Goal: Book appointment/travel/reservation

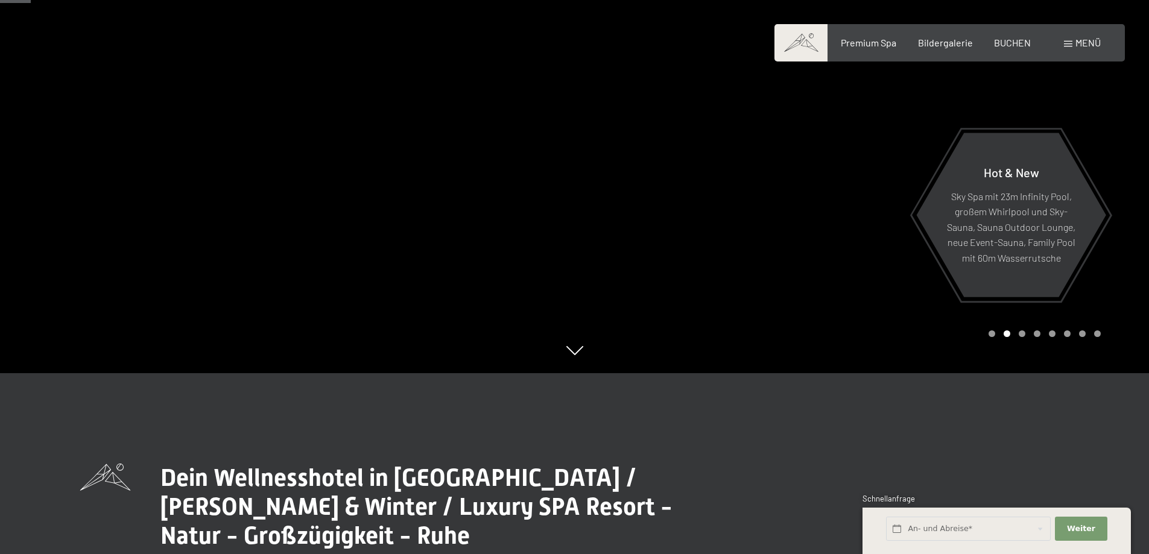
click at [1080, 43] on span "Menü" at bounding box center [1088, 42] width 25 height 11
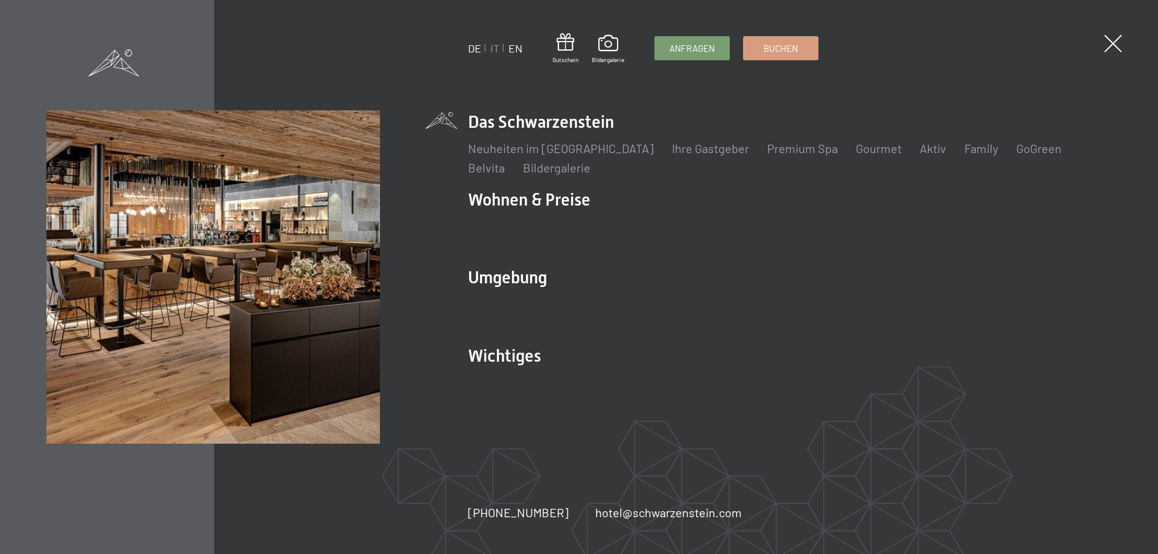
click at [516, 47] on link "EN" at bounding box center [516, 48] width 14 height 13
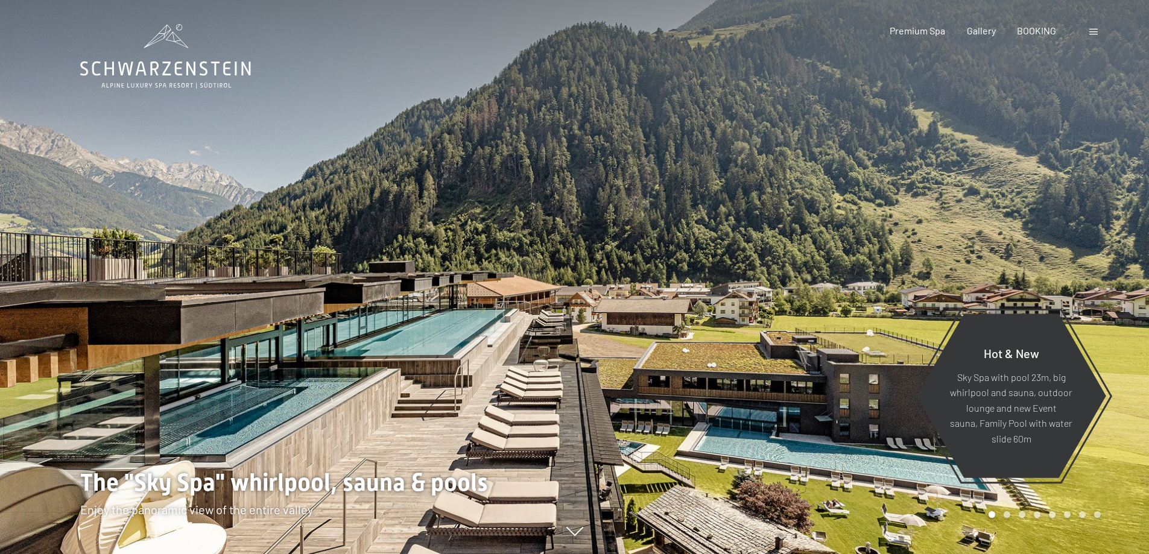
click at [1081, 34] on div "Booking Enquiries Premium Spa Gallery BOOKING DE IT EN Vouchers Gallery Enquiri…" at bounding box center [974, 30] width 253 height 13
click at [1090, 33] on div "Booking Enquiries Premium Spa Gallery BOOKING DE IT EN Vouchers Gallery Enquiri…" at bounding box center [974, 30] width 253 height 13
click at [1093, 32] on span at bounding box center [1094, 32] width 8 height 6
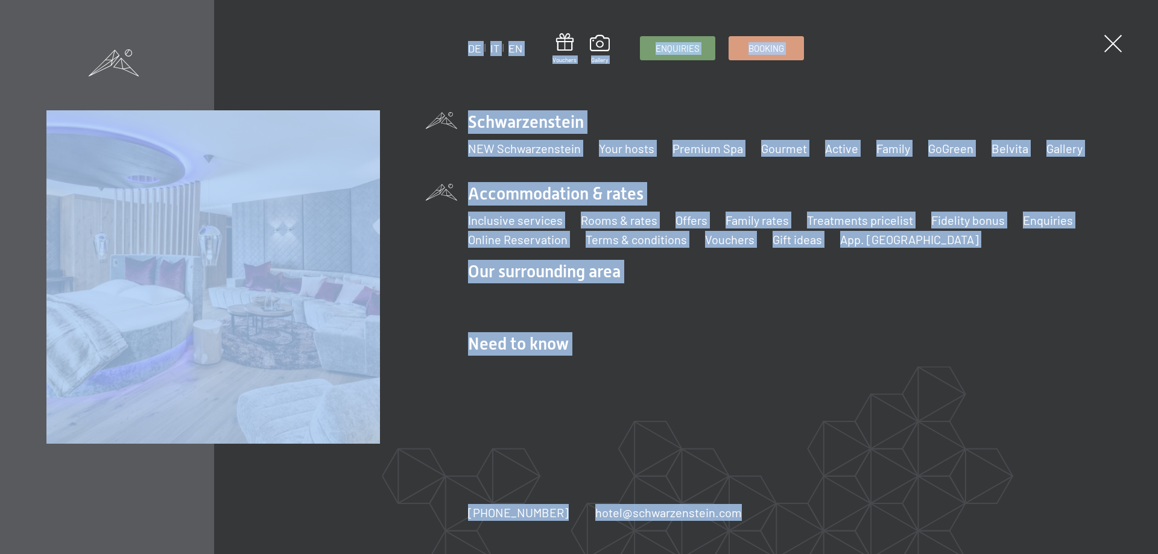
click at [509, 194] on li "Accommodation & rates Inclusive services Rooms & rates List Offers List Family …" at bounding box center [790, 215] width 644 height 66
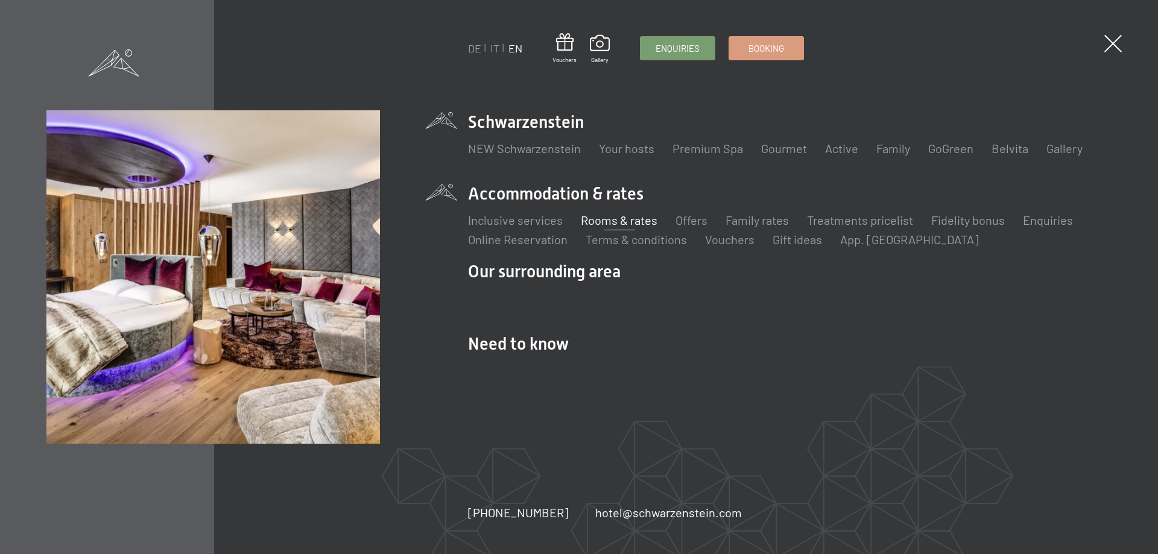
click at [618, 220] on link "Rooms & rates" at bounding box center [619, 220] width 77 height 14
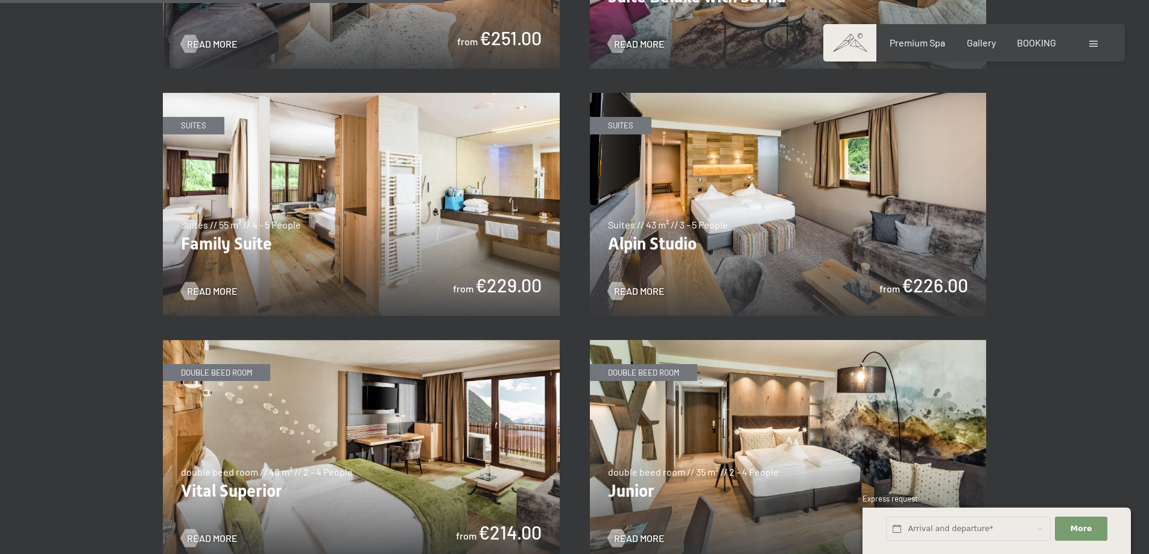
scroll to position [1448, 0]
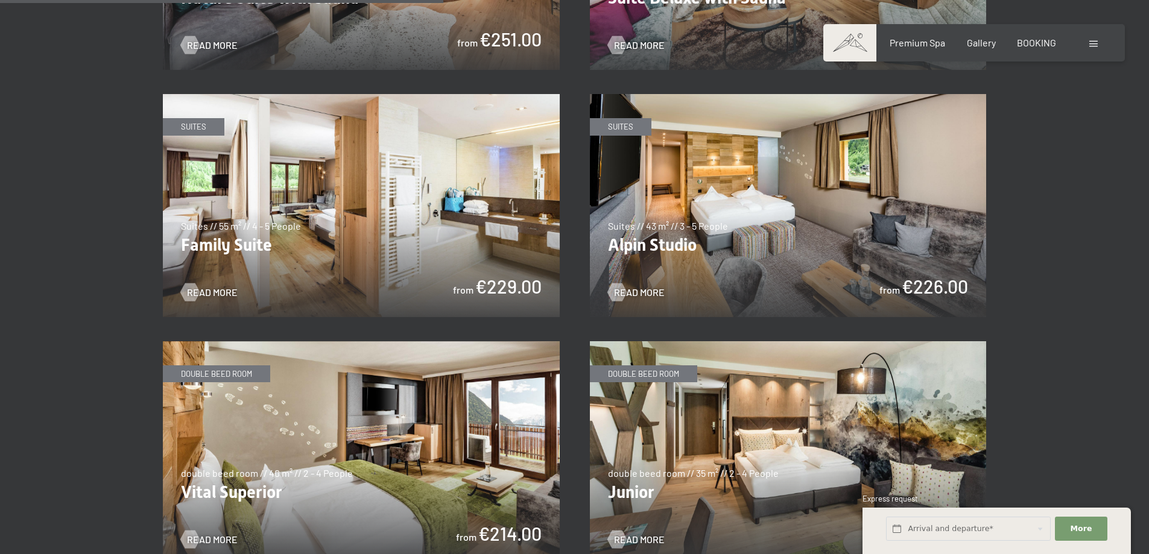
click at [353, 211] on img at bounding box center [361, 205] width 397 height 223
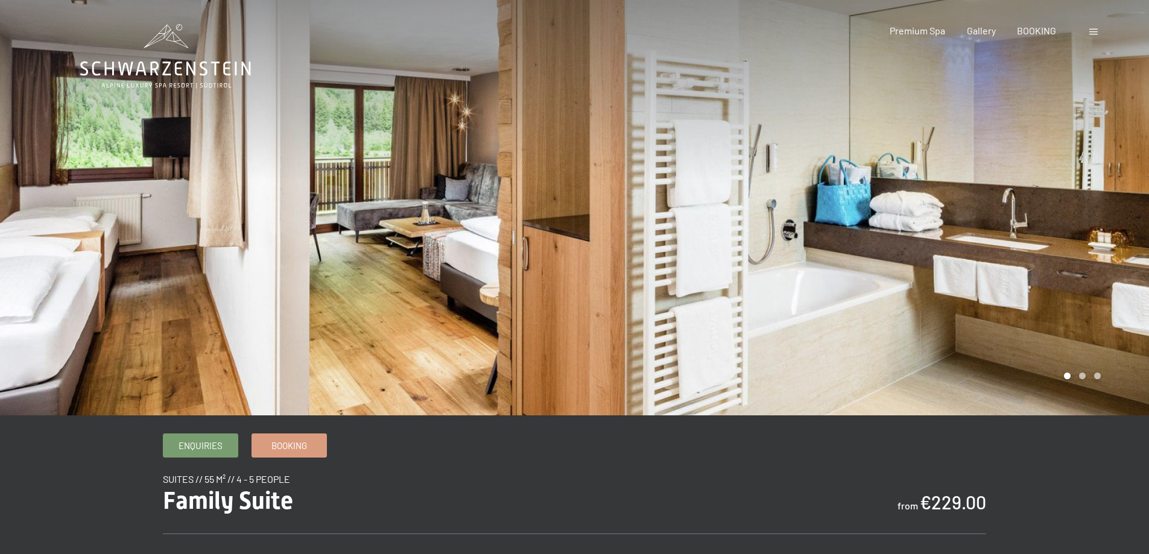
click at [1075, 230] on div at bounding box center [862, 208] width 575 height 416
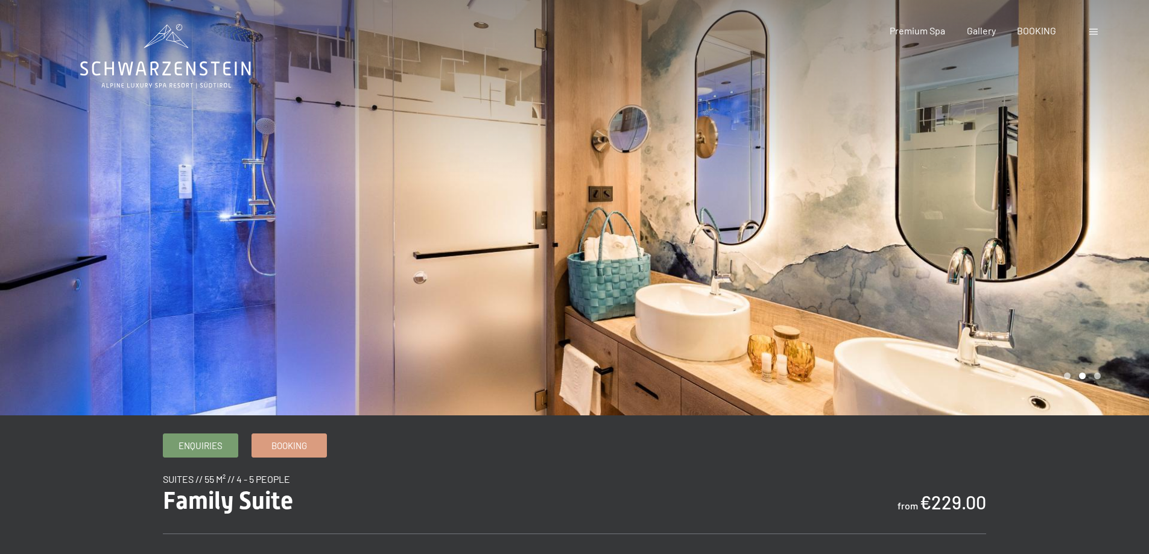
click at [1075, 230] on div at bounding box center [862, 208] width 575 height 416
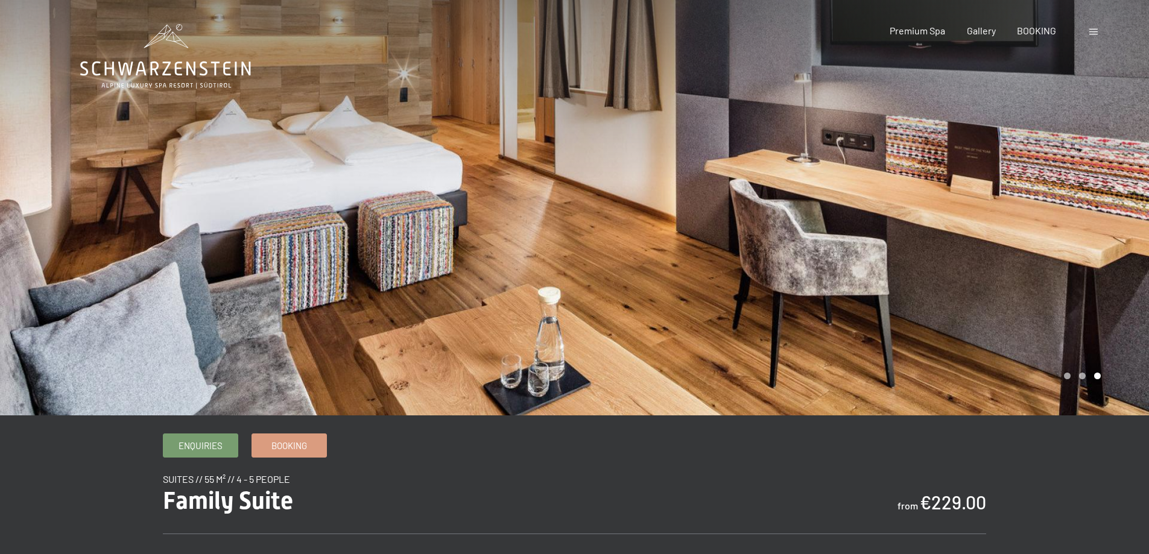
click at [1075, 230] on div at bounding box center [862, 208] width 575 height 416
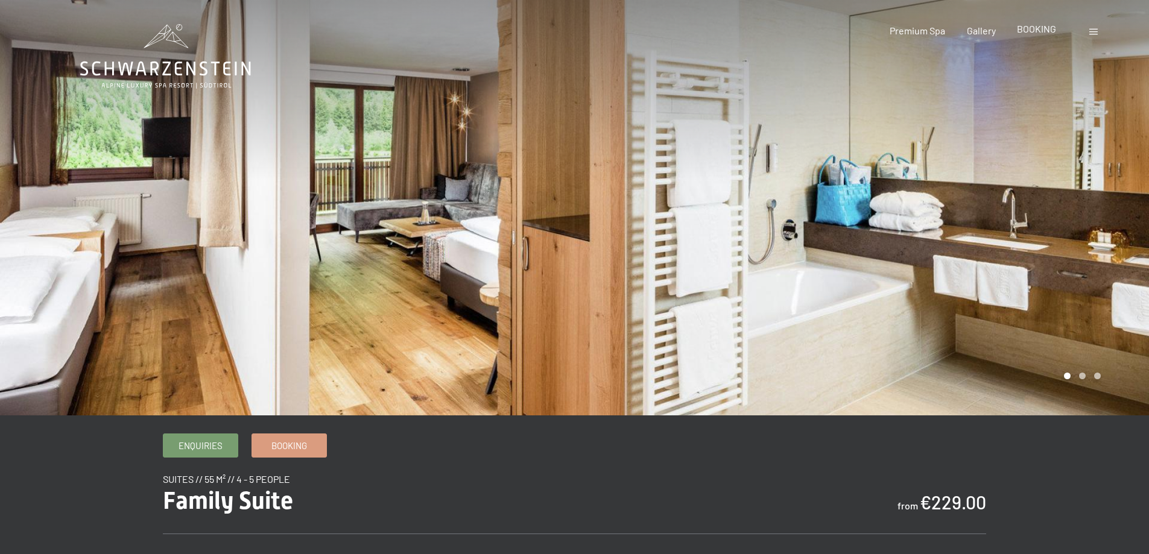
click at [1029, 27] on span "BOOKING" at bounding box center [1036, 28] width 39 height 11
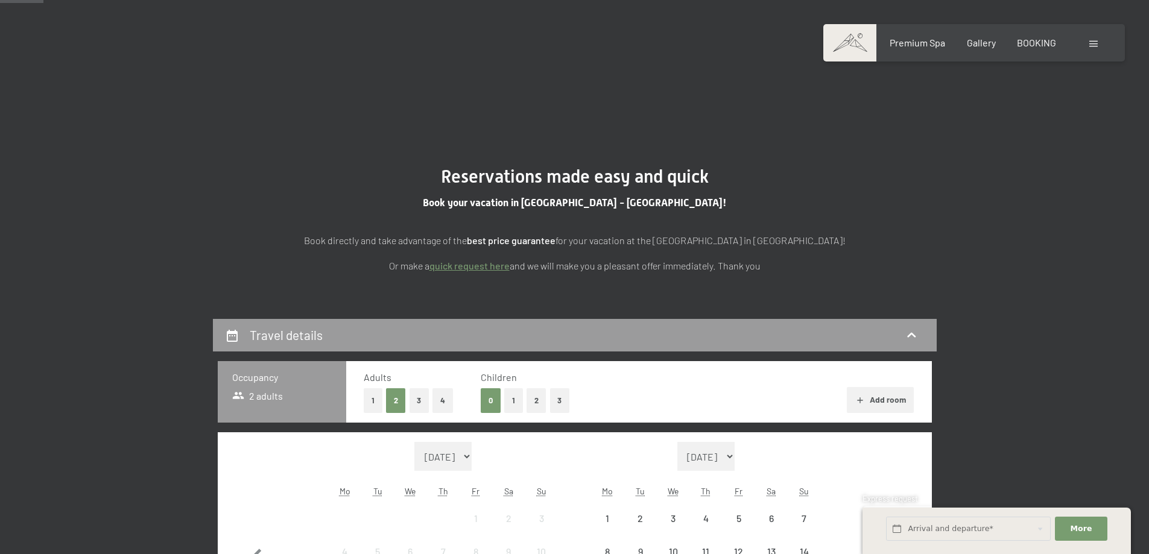
scroll to position [241, 0]
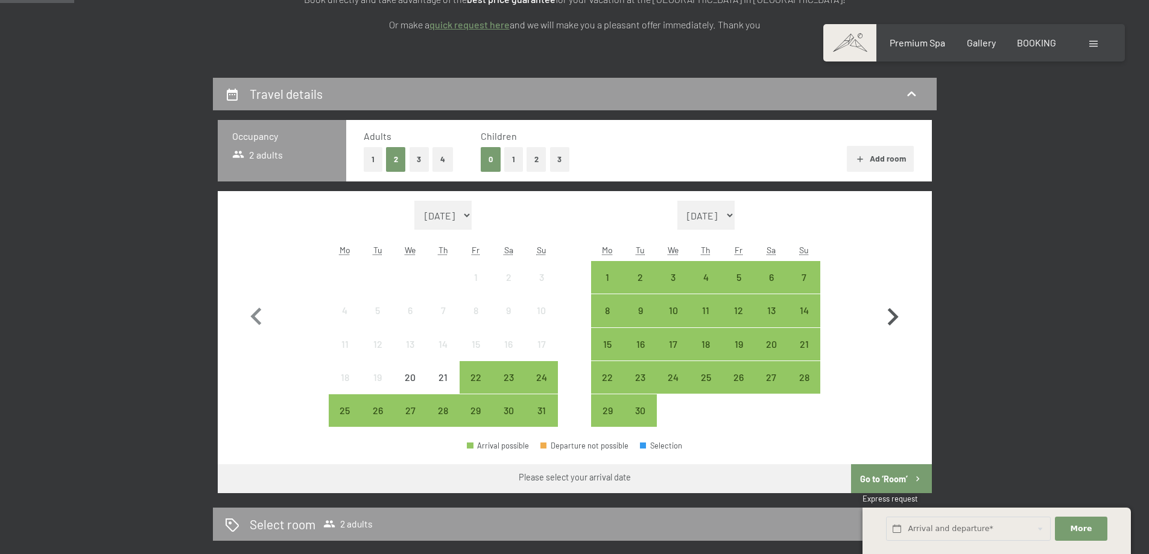
click at [894, 317] on icon "button" at bounding box center [893, 316] width 11 height 17
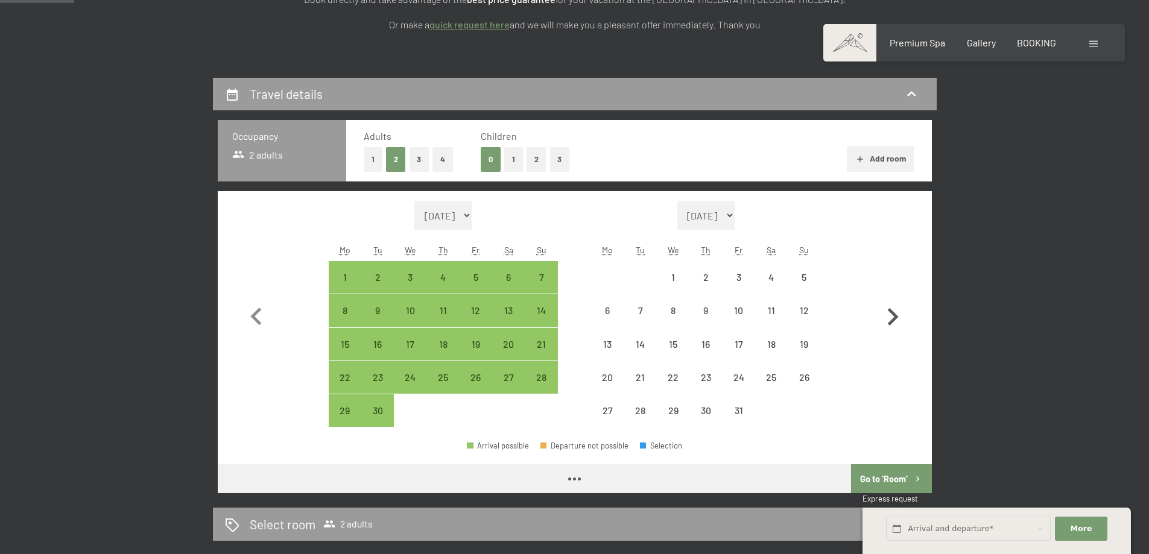
click at [894, 317] on icon "button" at bounding box center [893, 316] width 11 height 17
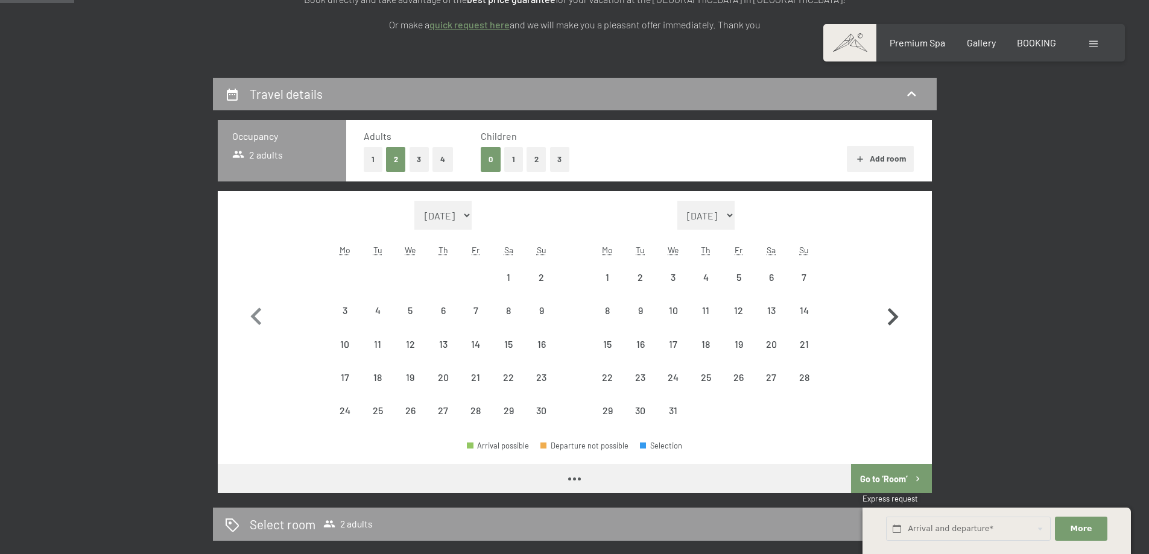
click at [894, 317] on icon "button" at bounding box center [893, 316] width 11 height 17
select select "2025-12-01"
select select "2026-01-01"
click at [894, 317] on icon "button" at bounding box center [893, 316] width 11 height 17
select select "2026-01-01"
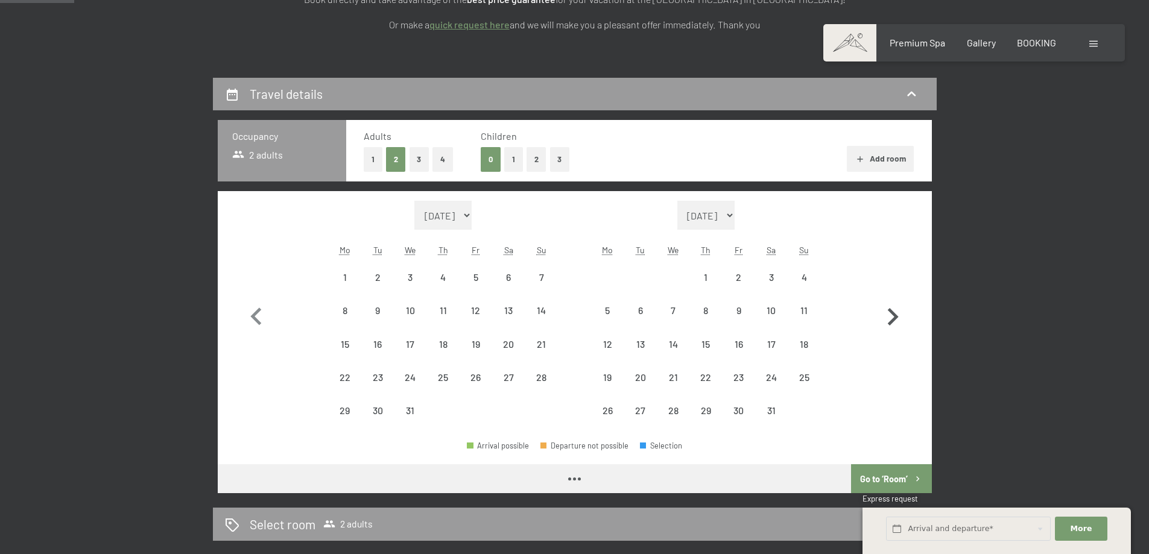
select select "2026-02-01"
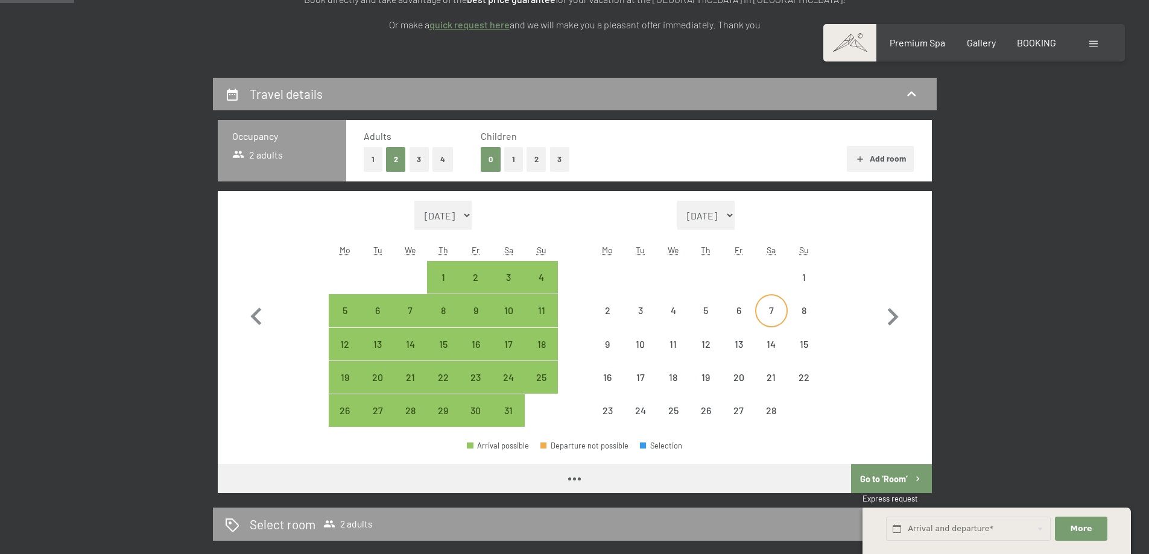
select select "2026-01-01"
select select "2026-02-01"
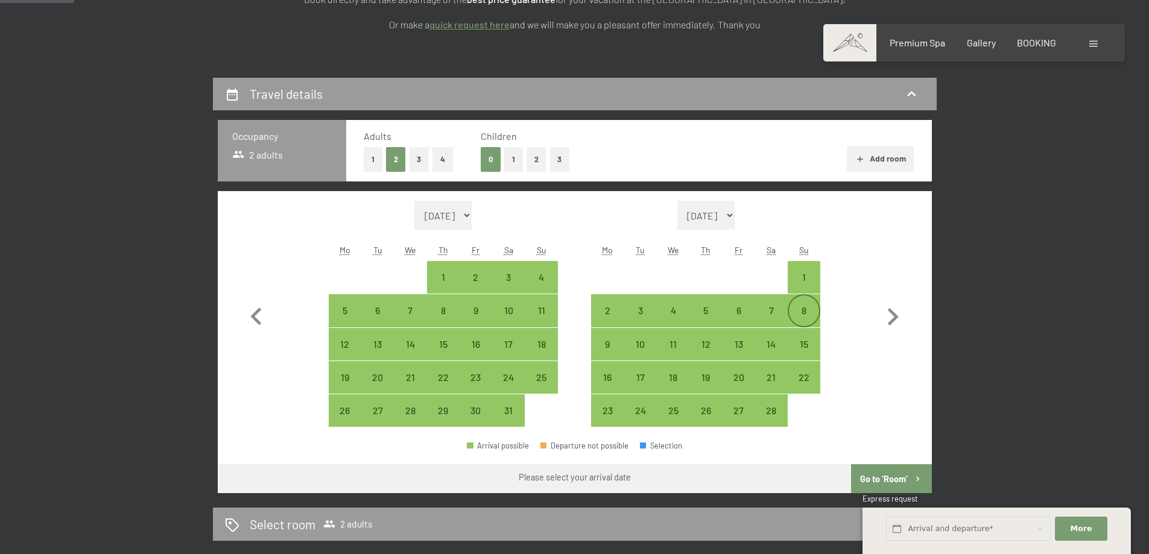
click at [806, 309] on div "8" at bounding box center [804, 321] width 30 height 30
select select "2026-01-01"
select select "2026-02-01"
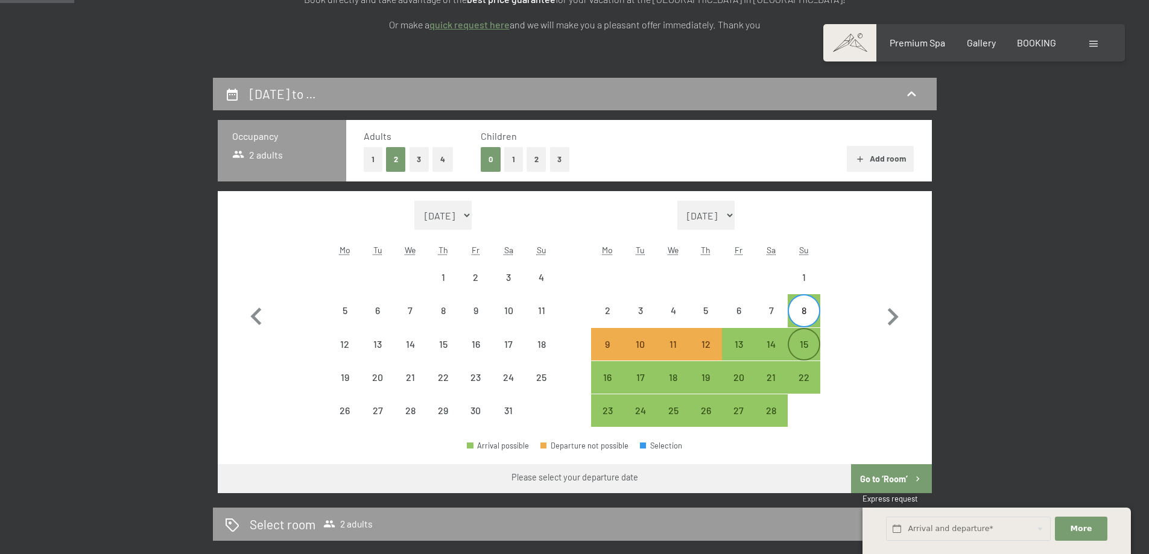
click at [807, 345] on div "15" at bounding box center [804, 355] width 30 height 30
select select "2026-01-01"
select select "2026-02-01"
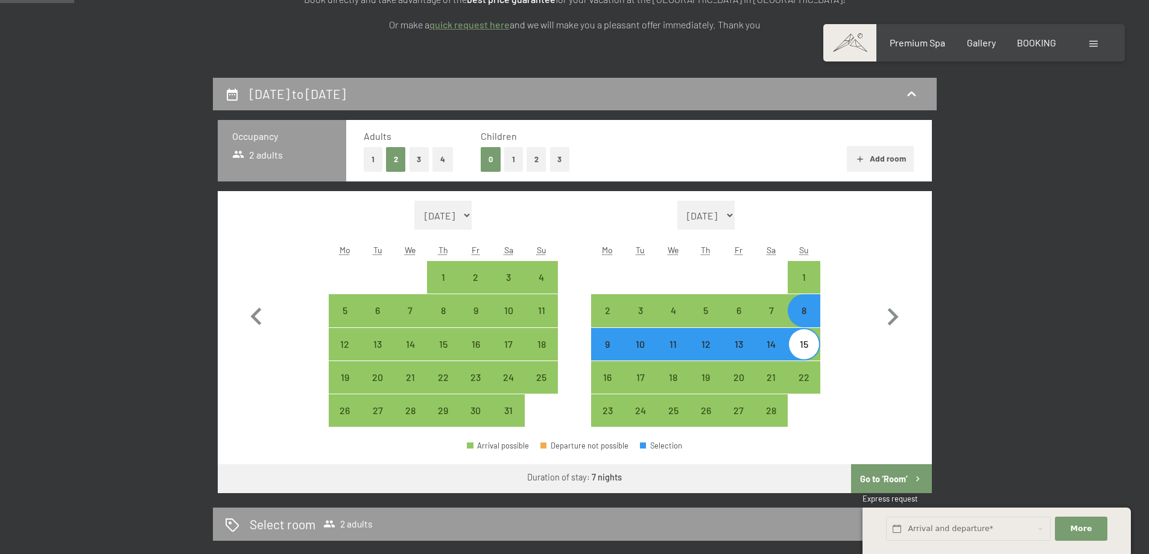
click at [876, 478] on button "Go to ‘Room’" at bounding box center [891, 479] width 80 height 29
select select "2026-01-01"
select select "2026-02-01"
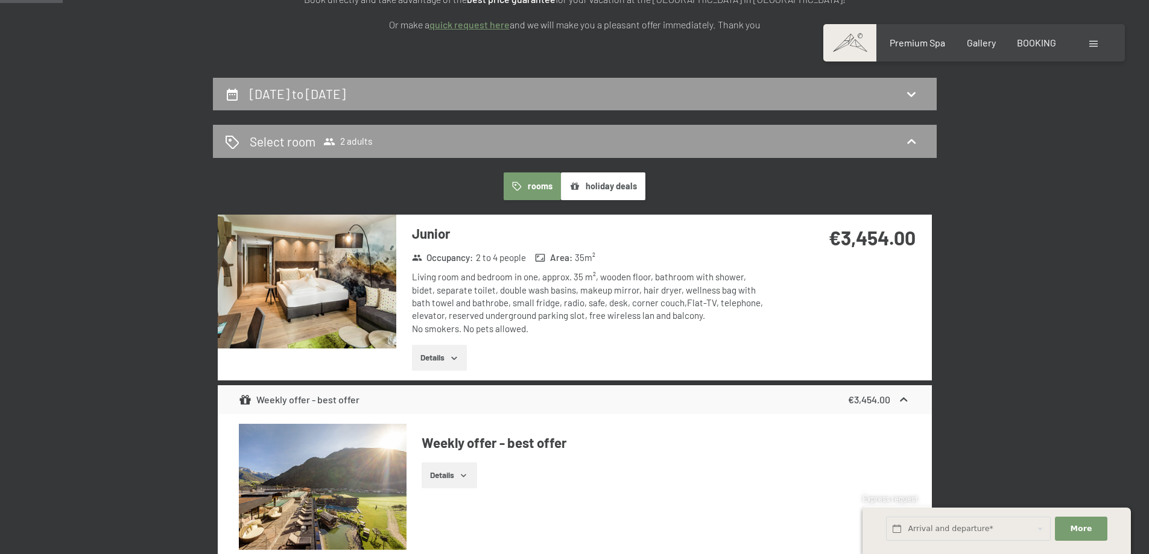
scroll to position [319, 0]
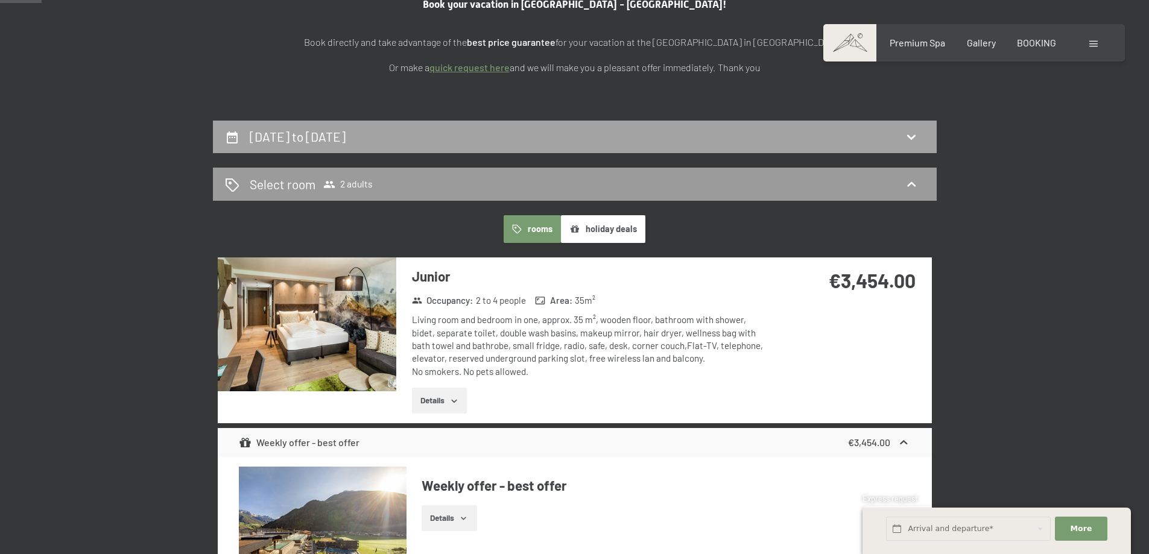
click at [332, 137] on h2 "8th February to 15th February 2026" at bounding box center [298, 136] width 96 height 15
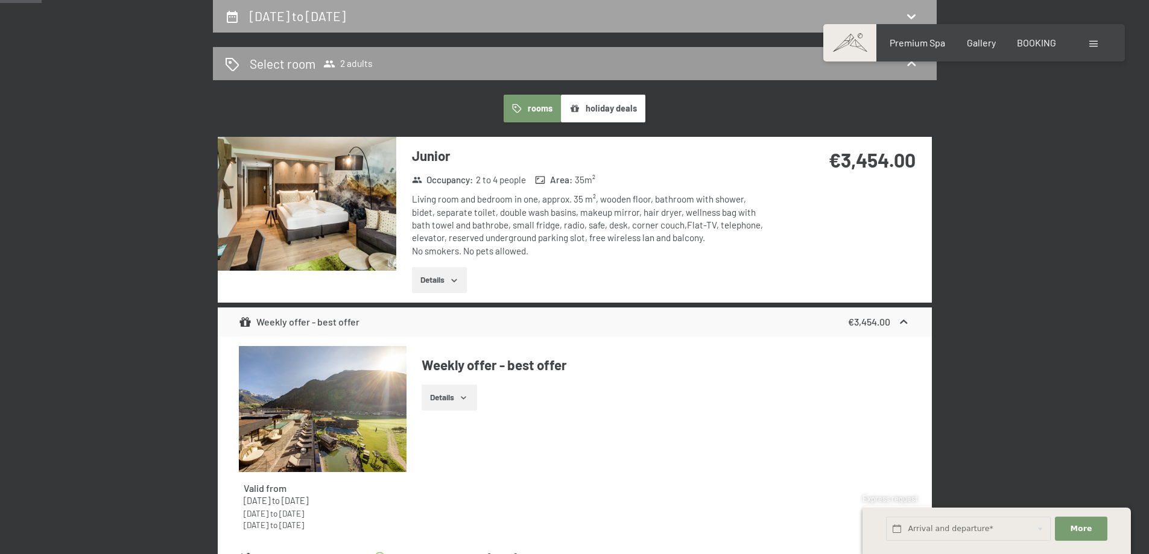
select select "2026-01-01"
select select "2026-02-01"
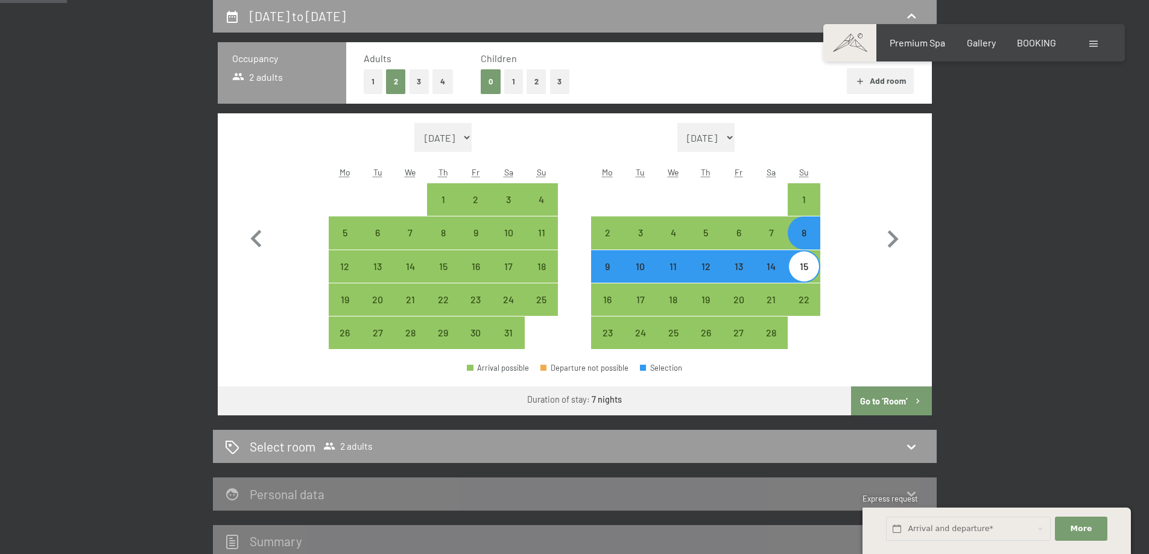
click at [562, 80] on button "3" at bounding box center [560, 81] width 20 height 25
select select "2026-01-01"
select select "2026-02-01"
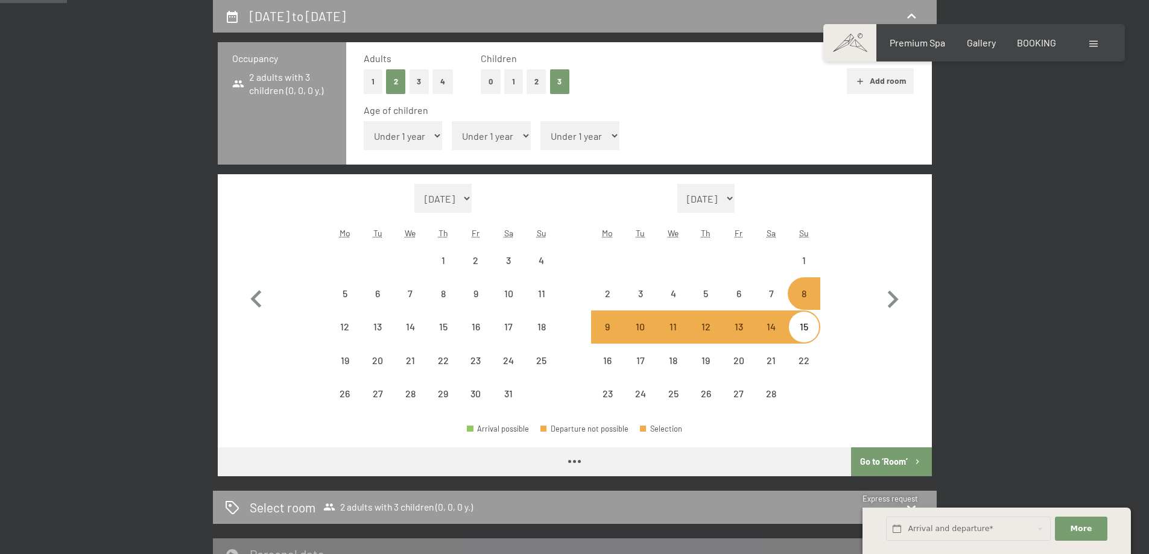
click at [407, 134] on select "Under 1 year 1 year 2 years 3 years 4 years 5 years 6 years 7 years 8 years 9 y…" at bounding box center [403, 135] width 79 height 29
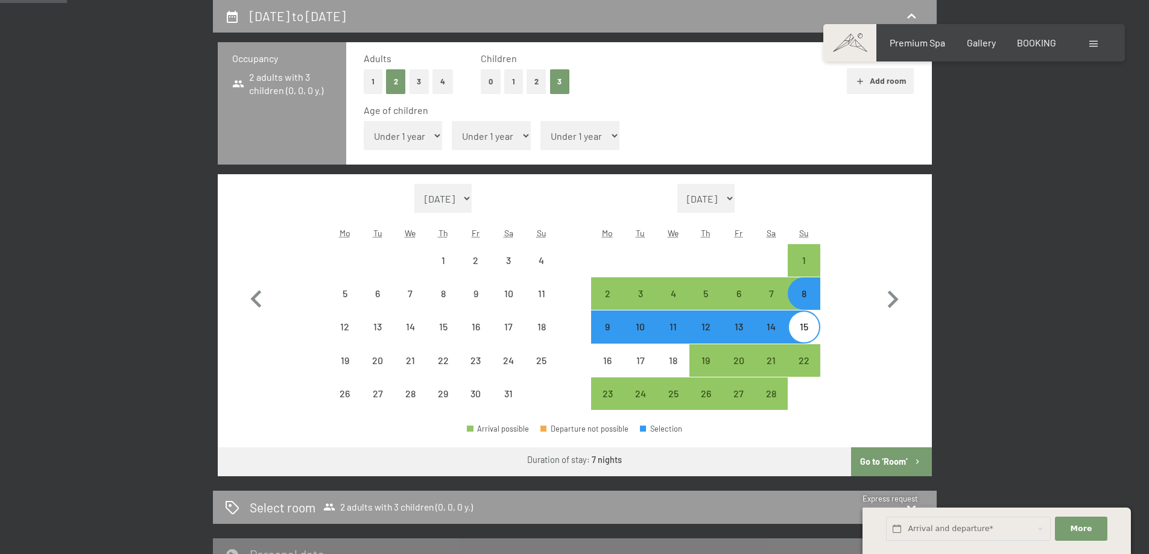
select select "2026-01-01"
select select "2026-02-01"
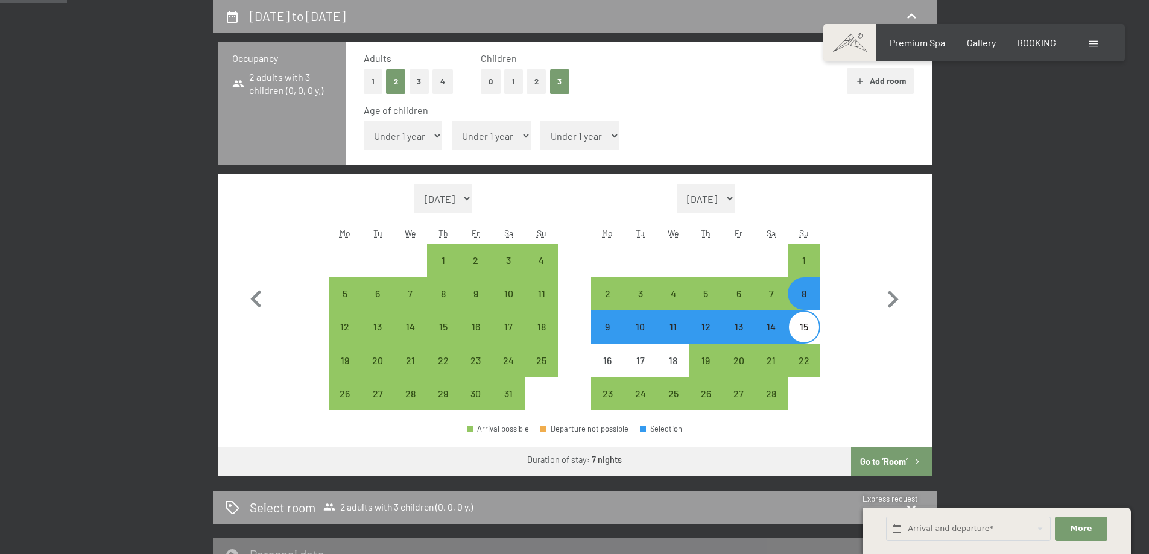
select select "13"
click at [364, 121] on select "Under 1 year 1 year 2 years 3 years 4 years 5 years 6 years 7 years 8 years 9 y…" at bounding box center [403, 135] width 79 height 29
select select "2026-01-01"
select select "2026-02-01"
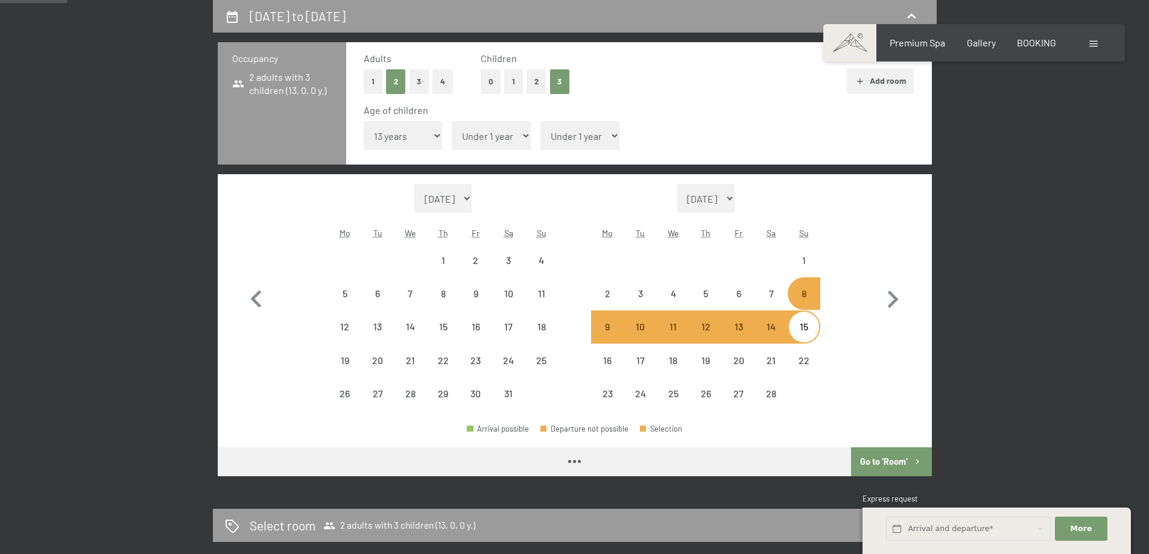
click at [507, 138] on select "Under 1 year 1 year 2 years 3 years 4 years 5 years 6 years 7 years 8 years 9 y…" at bounding box center [491, 135] width 79 height 29
select select "2026-01-01"
select select "2026-02-01"
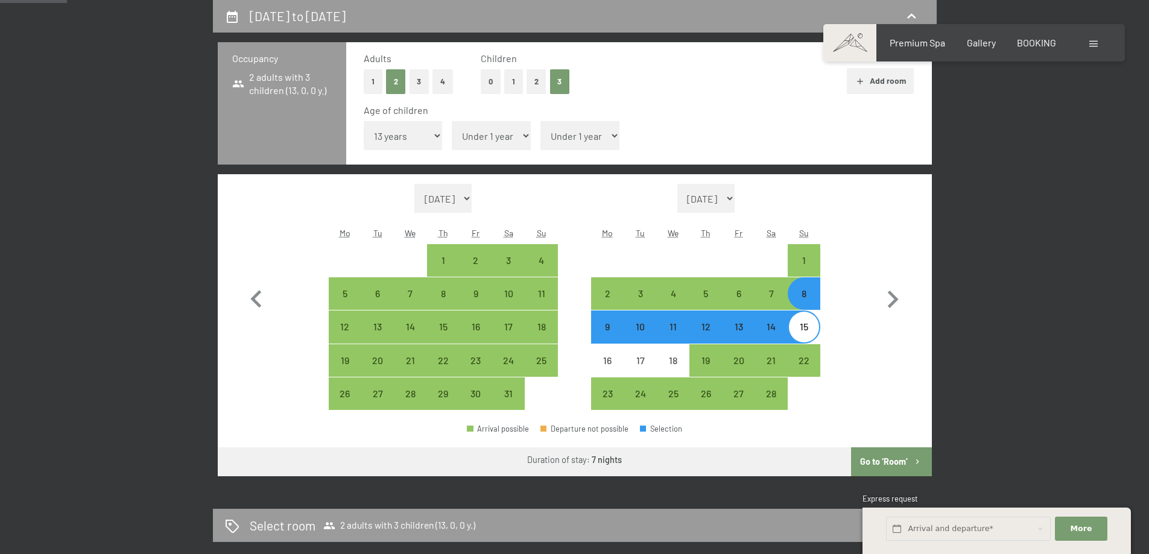
select select "9"
click at [452, 121] on select "Under 1 year 1 year 2 years 3 years 4 years 5 years 6 years 7 years 8 years 9 y…" at bounding box center [491, 135] width 79 height 29
select select "2026-01-01"
select select "2026-02-01"
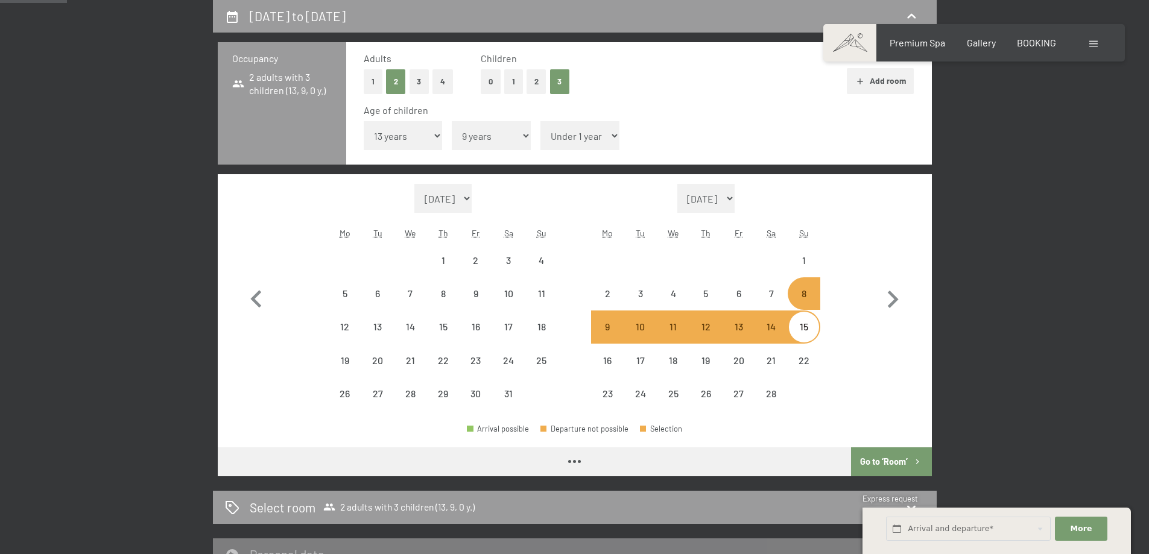
click at [585, 133] on select "Under 1 year 1 year 2 years 3 years 4 years 5 years 6 years 7 years 8 years 9 y…" at bounding box center [580, 135] width 79 height 29
select select "2026-01-01"
select select "2026-02-01"
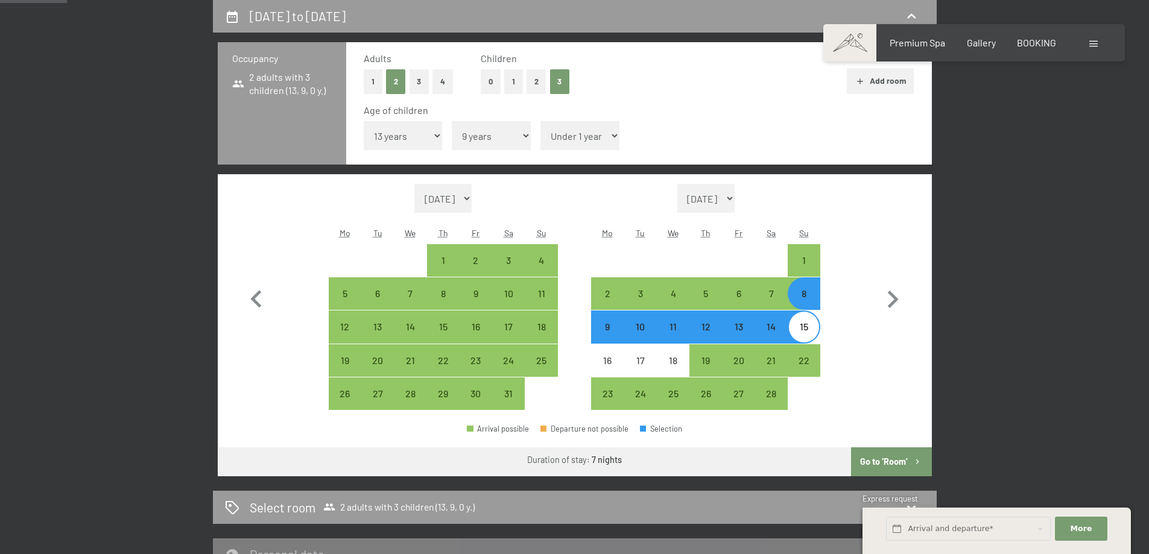
select select "6"
click at [541, 121] on select "Under 1 year 1 year 2 years 3 years 4 years 5 years 6 years 7 years 8 years 9 y…" at bounding box center [580, 135] width 79 height 29
select select "2026-01-01"
select select "2026-02-01"
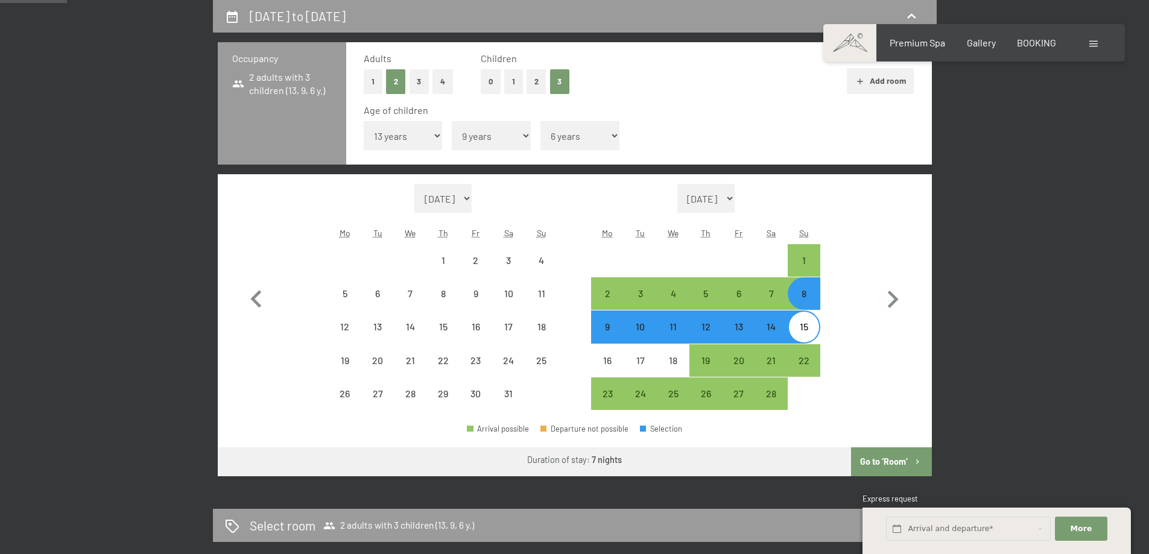
select select "2026-01-01"
select select "2026-02-01"
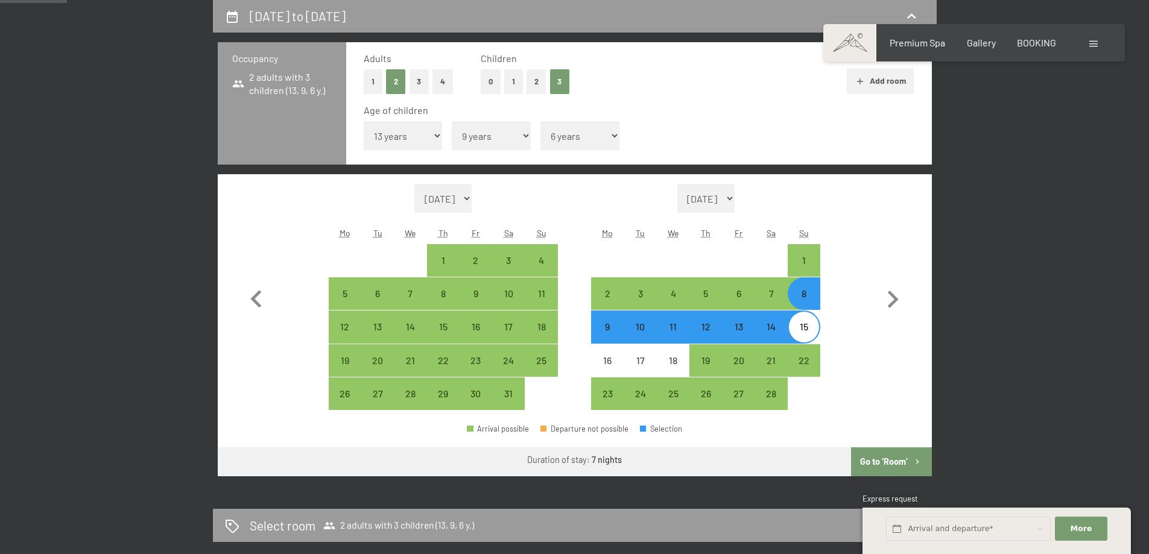
click at [887, 454] on button "Go to ‘Room’" at bounding box center [891, 462] width 80 height 29
select select "2026-01-01"
select select "2026-02-01"
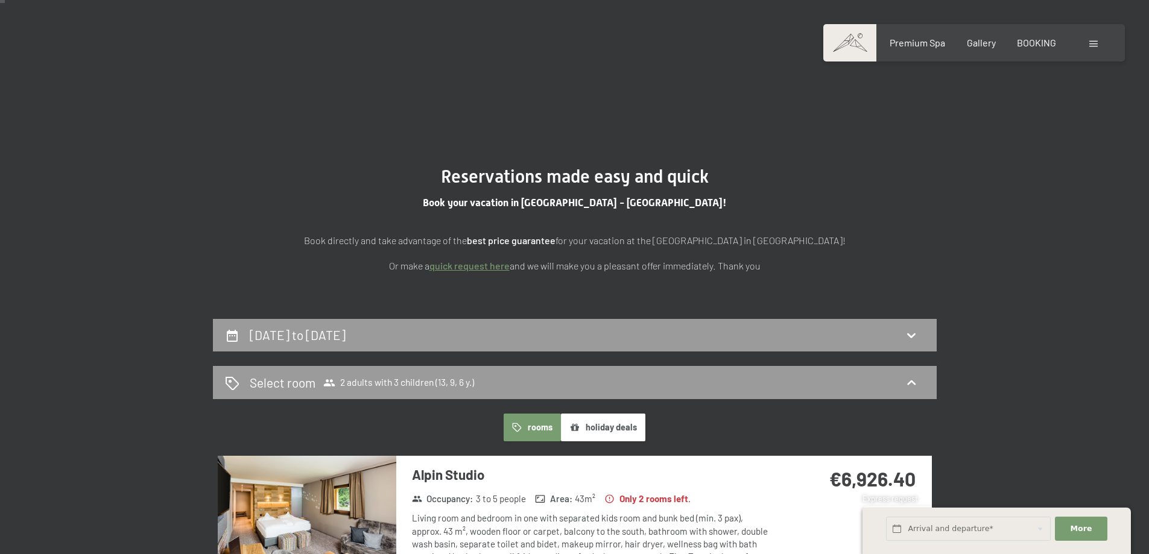
scroll to position [0, 0]
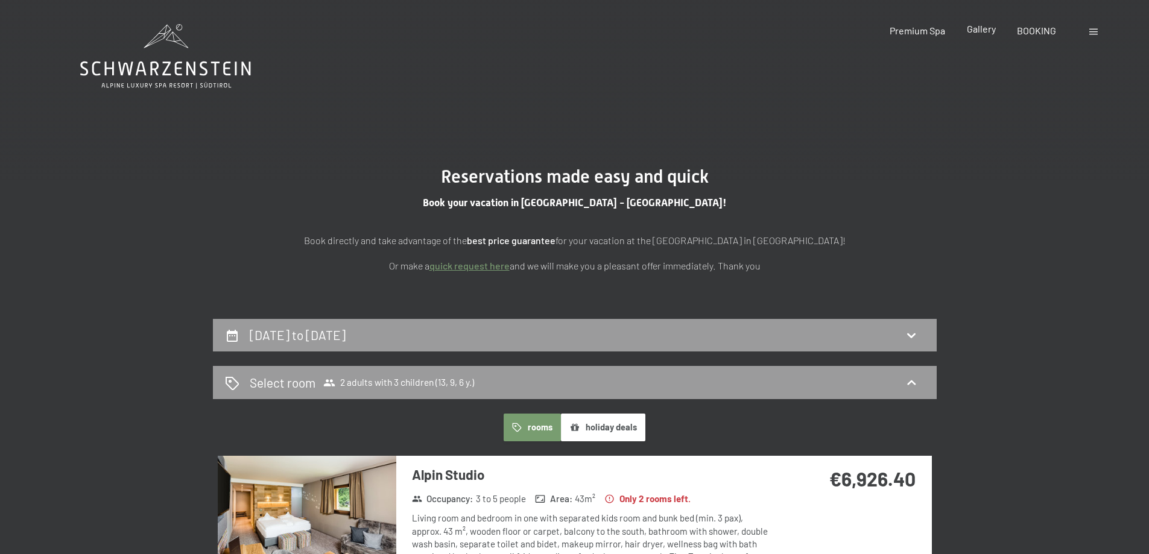
click at [987, 31] on span "Gallery" at bounding box center [981, 28] width 29 height 11
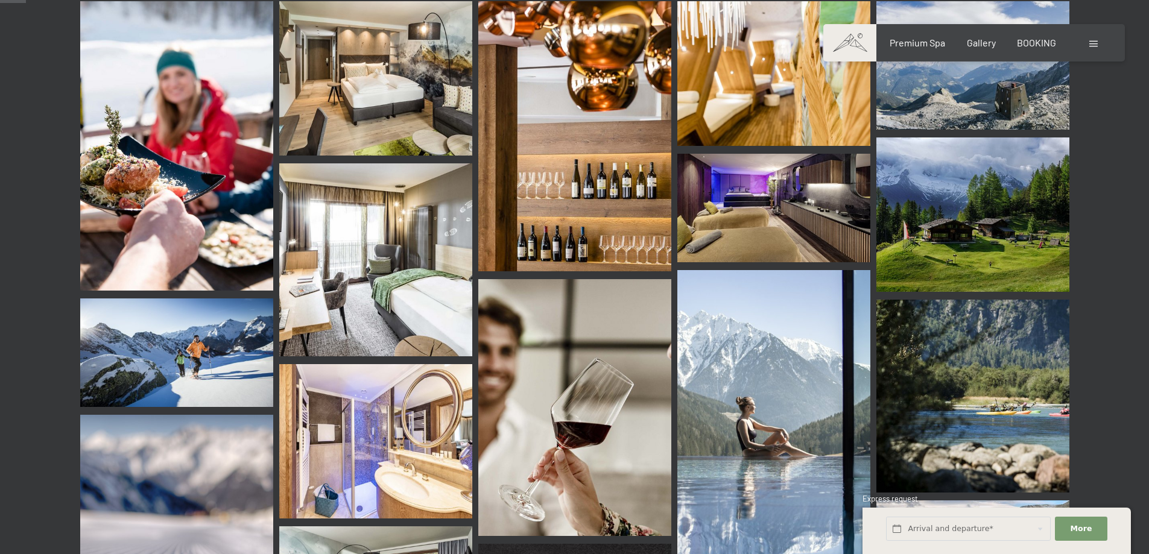
scroll to position [302, 0]
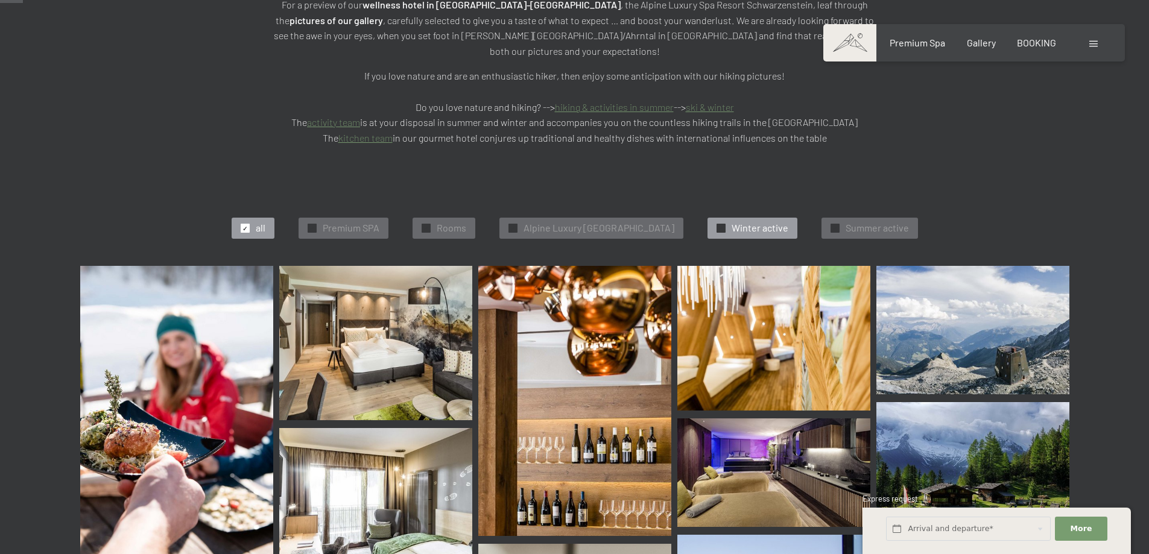
click at [764, 221] on span "Winter active" at bounding box center [760, 227] width 57 height 13
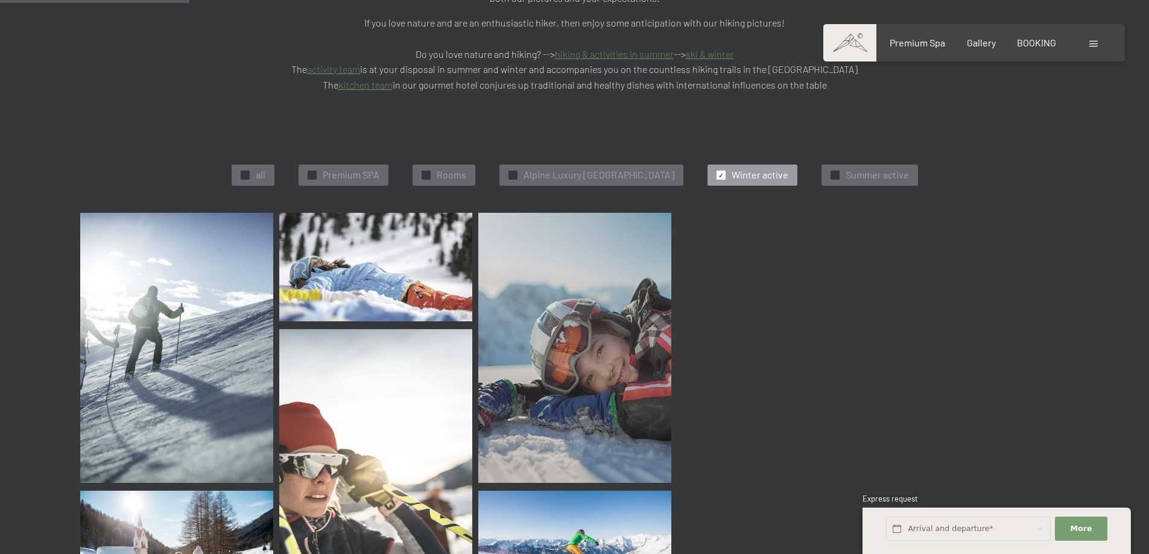
scroll to position [364, 0]
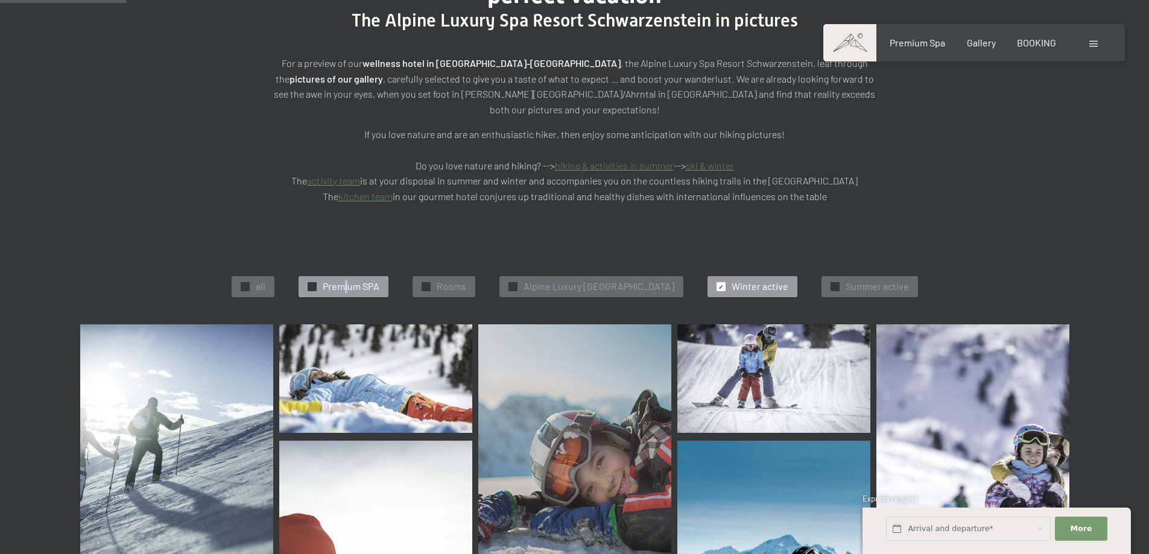
click at [335, 276] on div "✓ Premium SPA" at bounding box center [344, 286] width 90 height 21
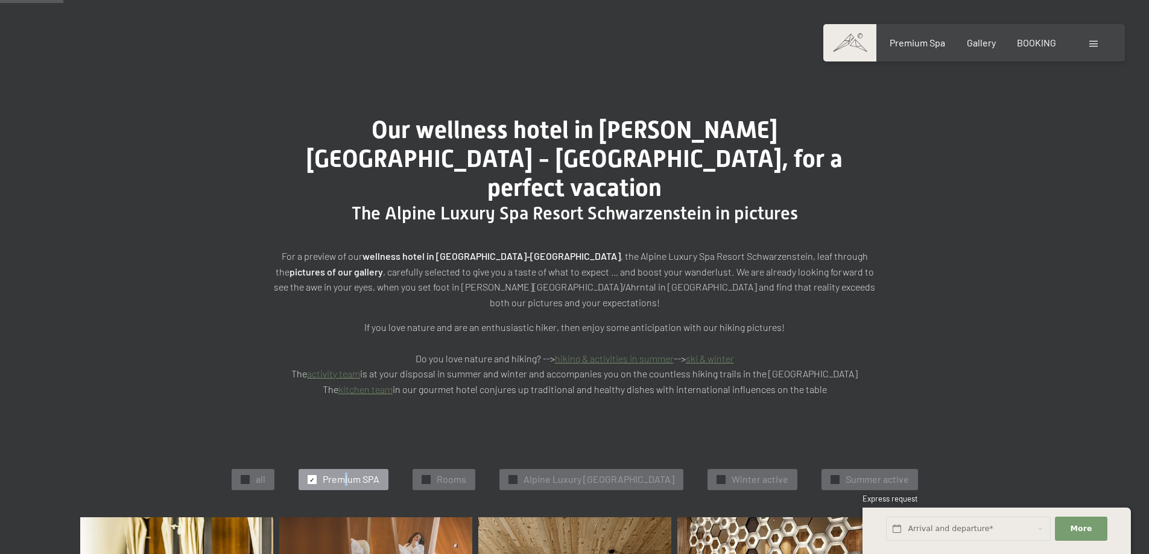
scroll to position [0, 0]
